Goal: Information Seeking & Learning: Learn about a topic

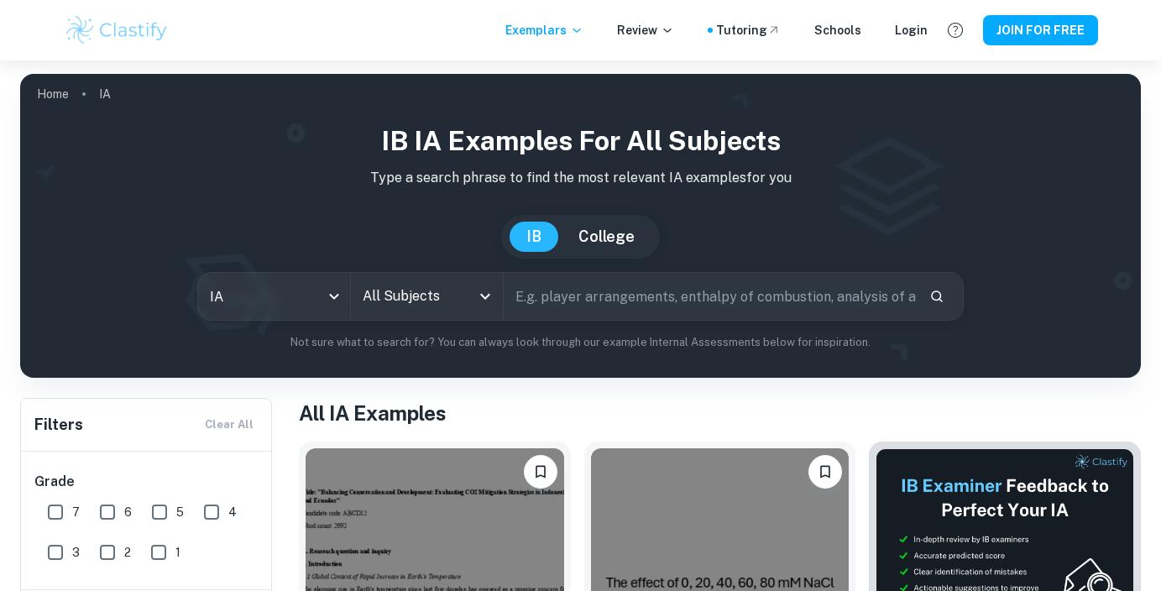
click at [559, 292] on input "text" at bounding box center [709, 296] width 411 height 47
click at [442, 306] on input "All Subjects" at bounding box center [414, 296] width 112 height 32
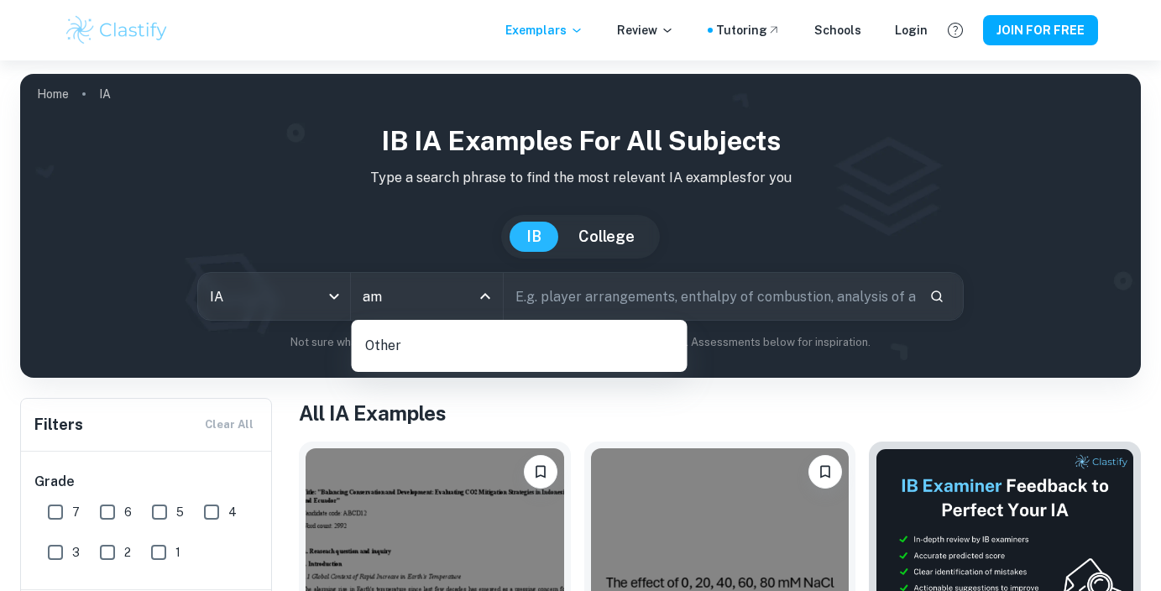
type input "a"
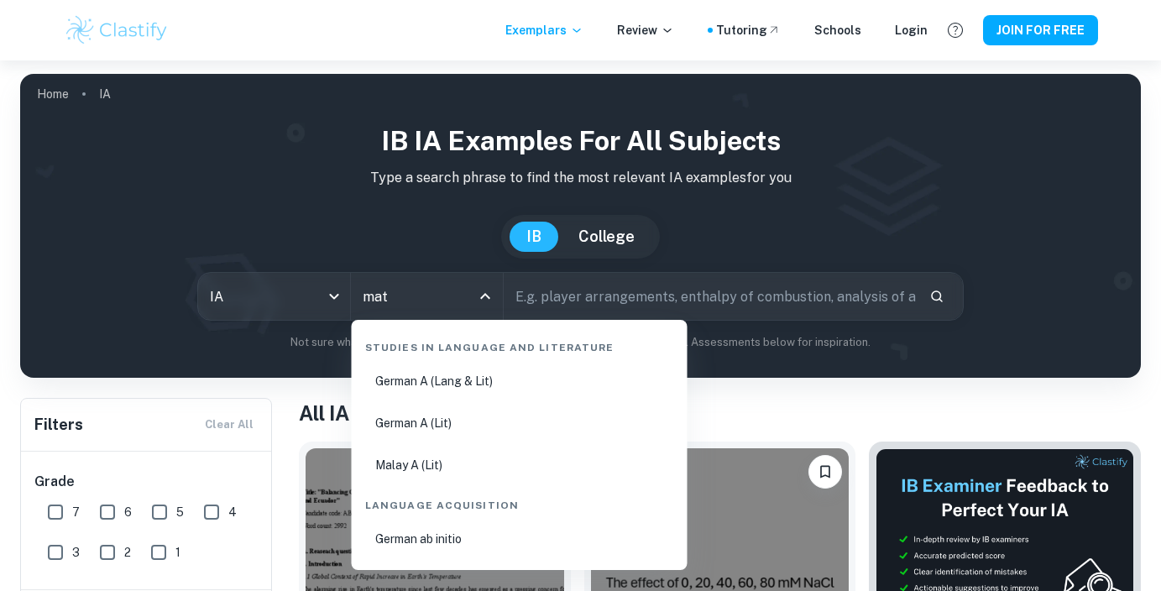
type input "math"
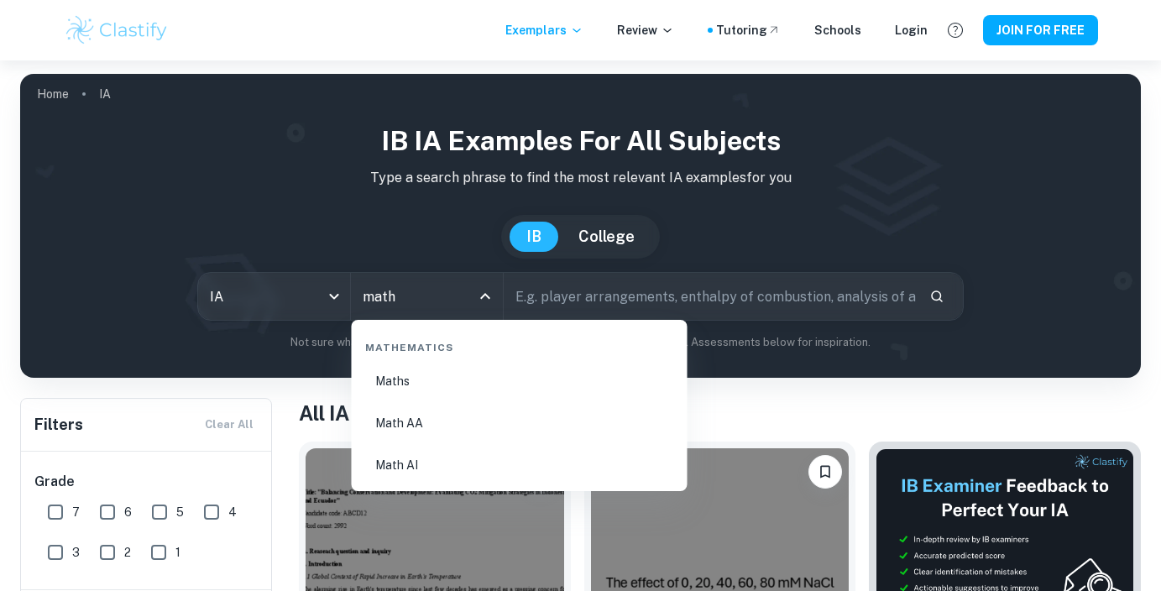
click at [422, 421] on li "Math AA" at bounding box center [519, 423] width 322 height 39
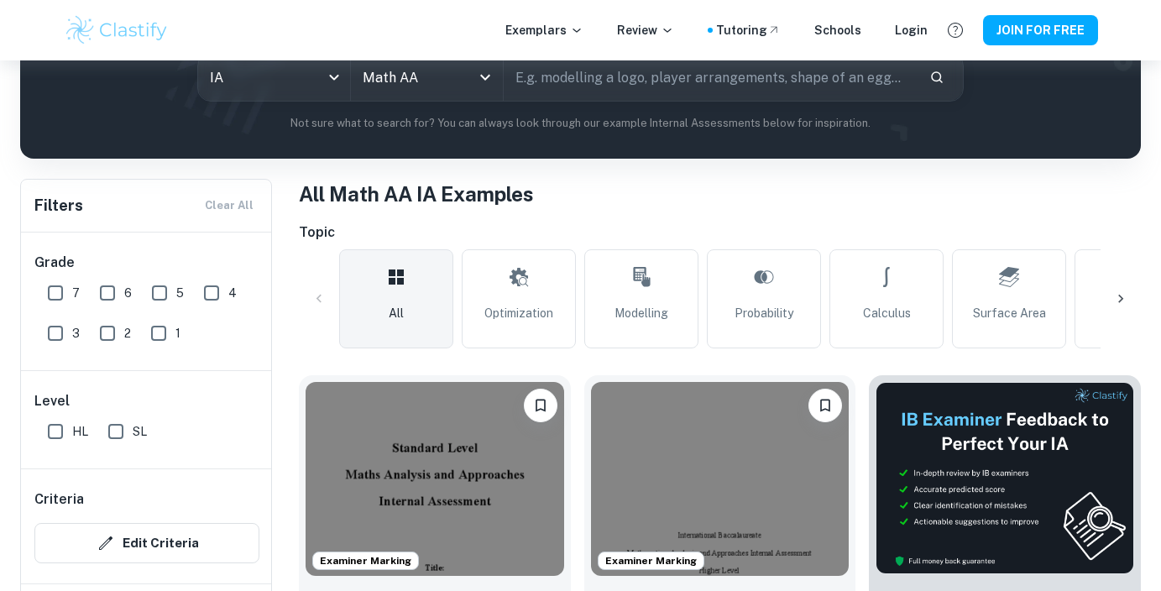
scroll to position [253, 0]
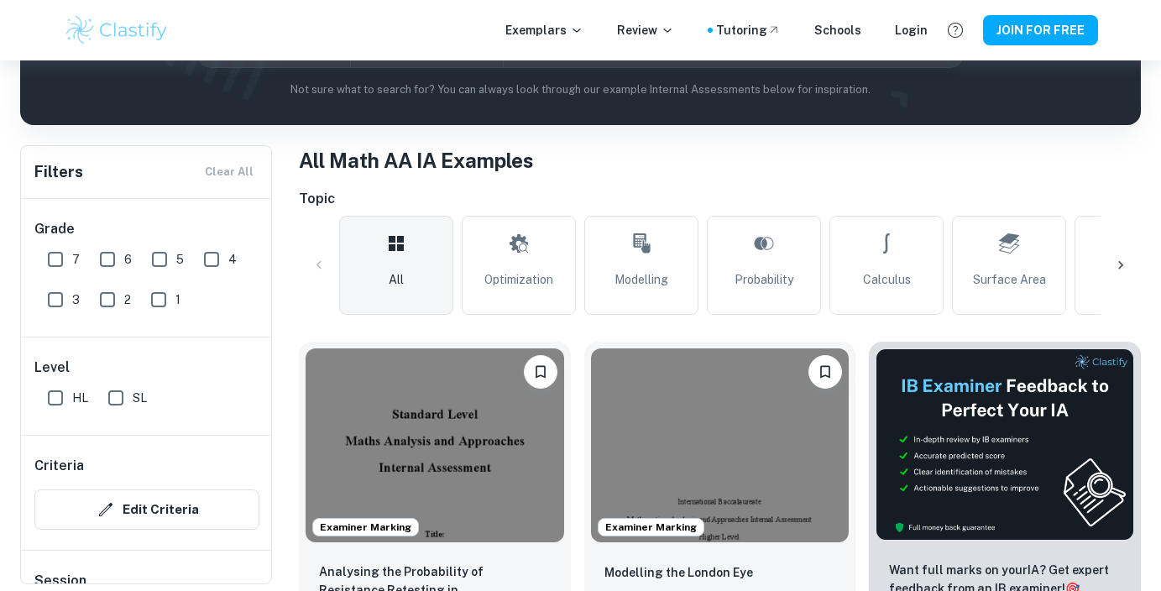
click at [55, 258] on input "7" at bounding box center [56, 260] width 34 height 34
checkbox input "true"
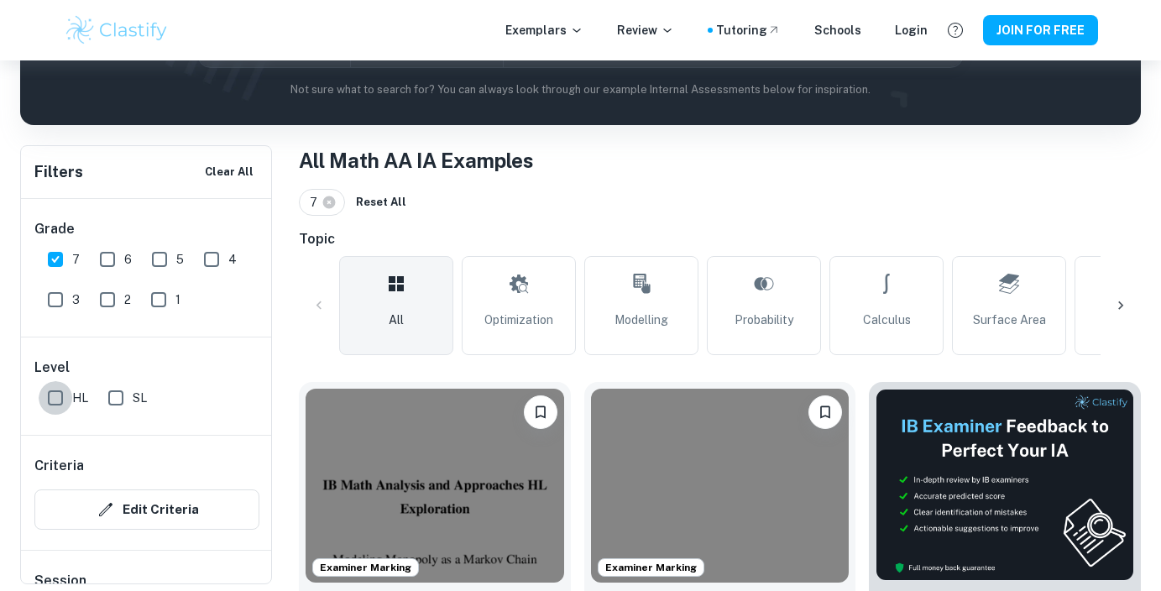
click at [55, 398] on input "HL" at bounding box center [56, 398] width 34 height 34
checkbox input "true"
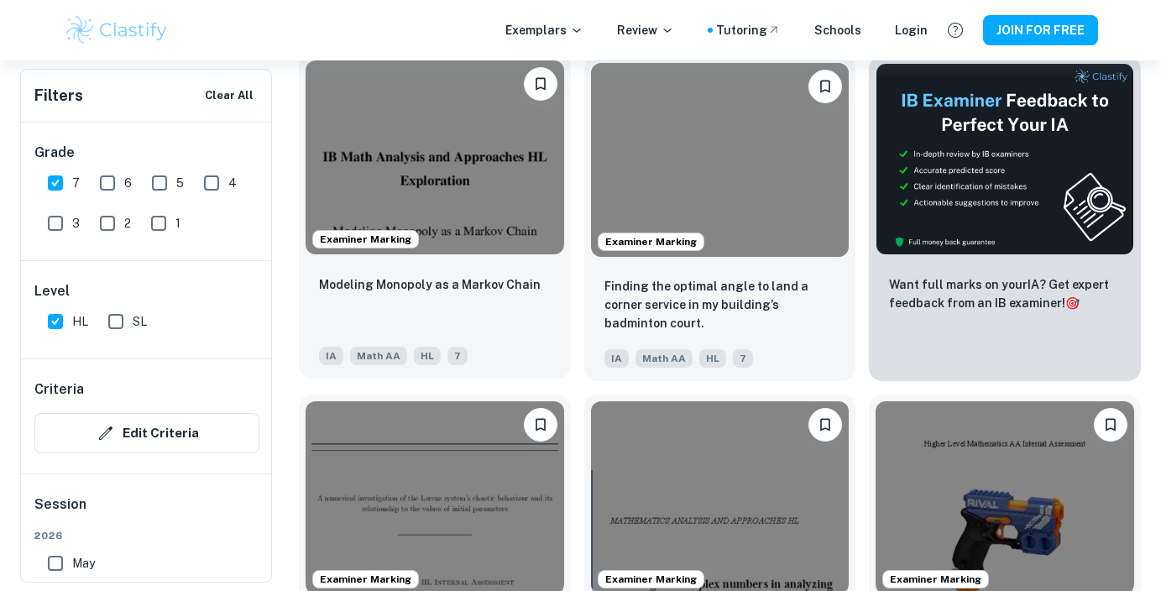
scroll to position [555, 0]
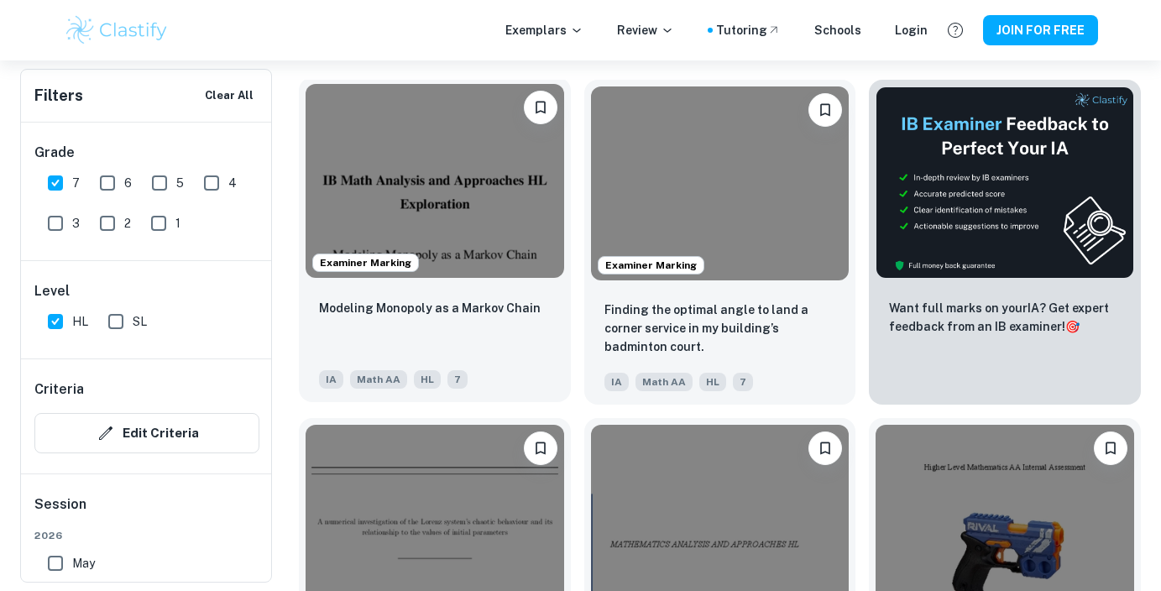
click at [452, 175] on img at bounding box center [434, 181] width 258 height 194
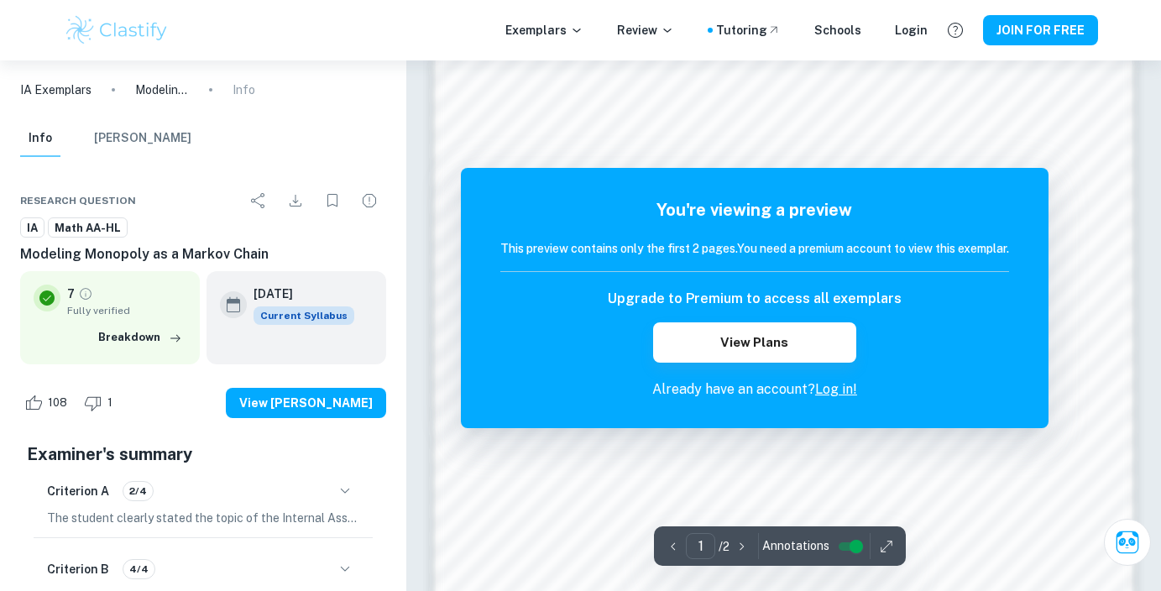
scroll to position [1005, 0]
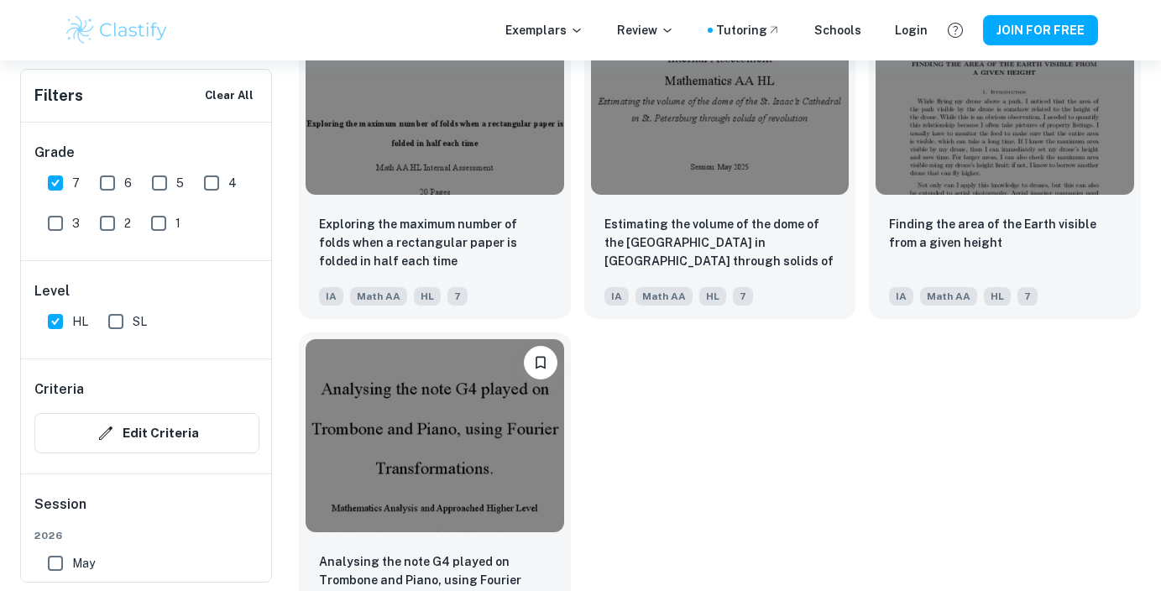
scroll to position [3149, 0]
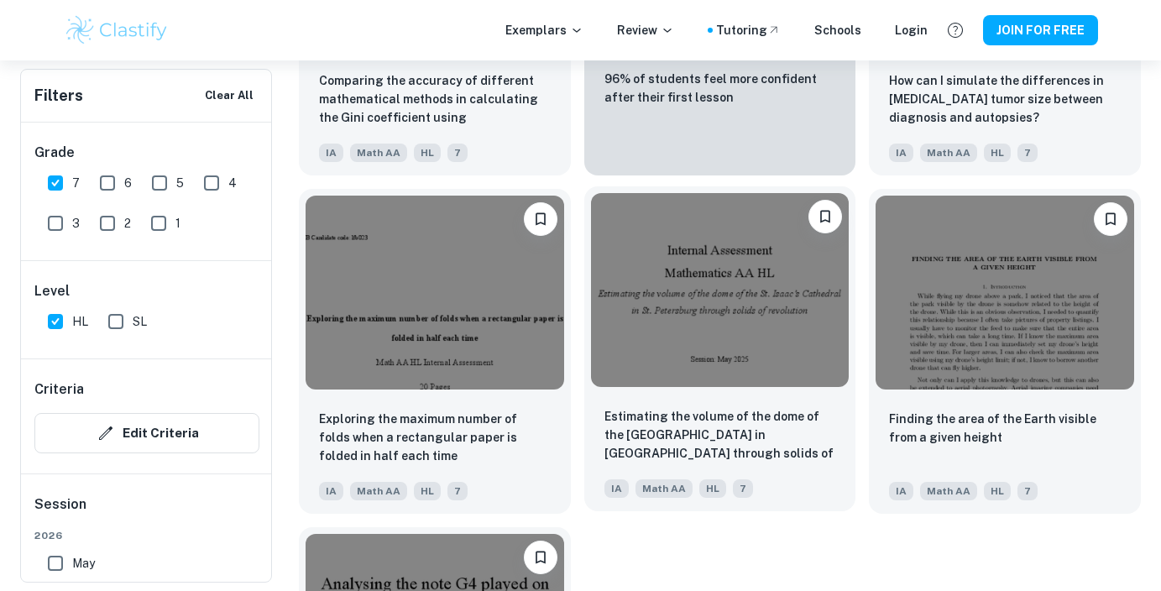
click at [720, 335] on img at bounding box center [720, 290] width 258 height 194
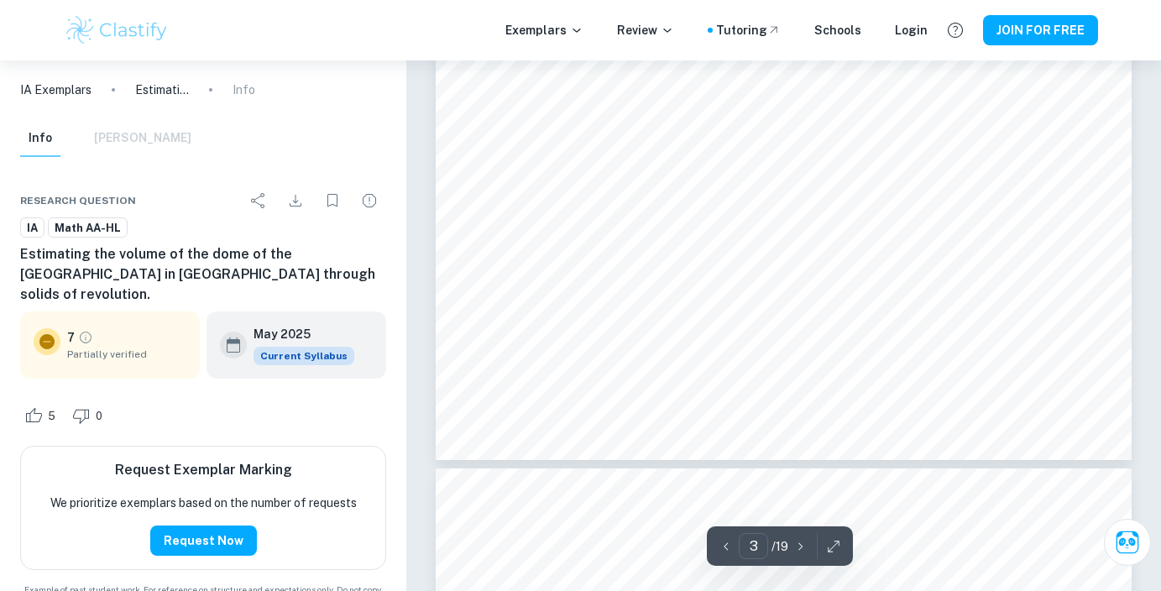
scroll to position [2812, 0]
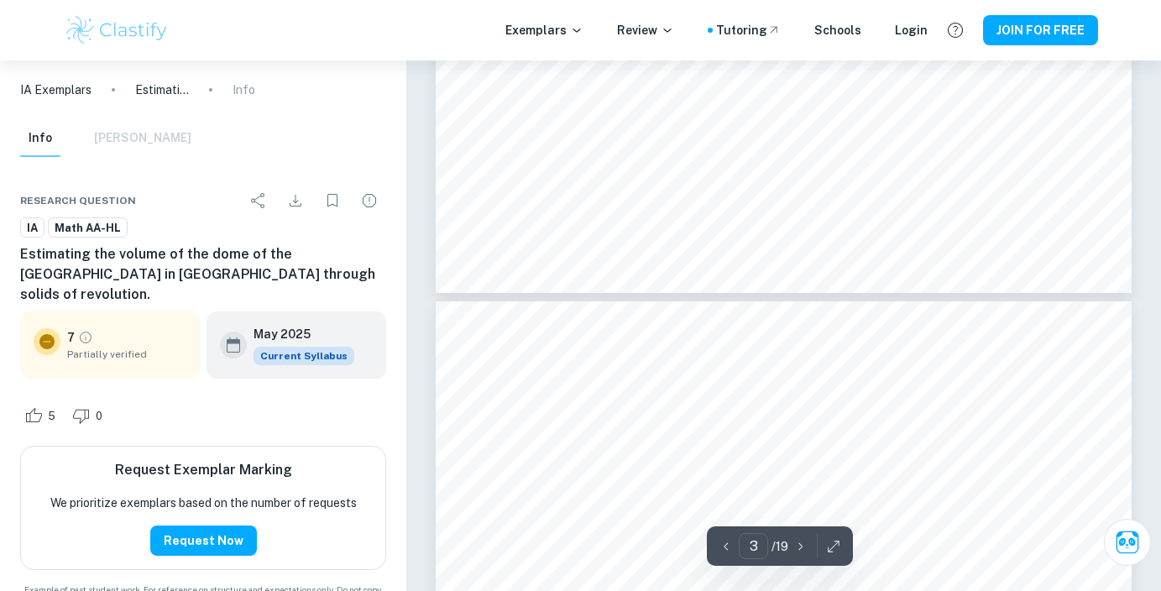
type input "4"
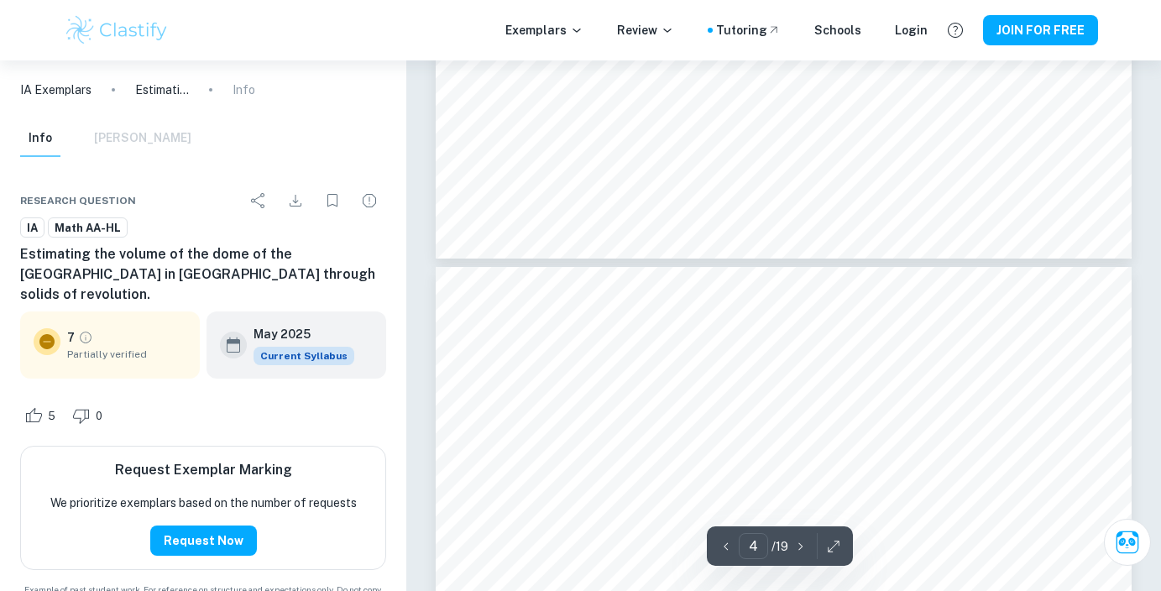
scroll to position [3022, 0]
